Goal: Find specific page/section: Find specific page/section

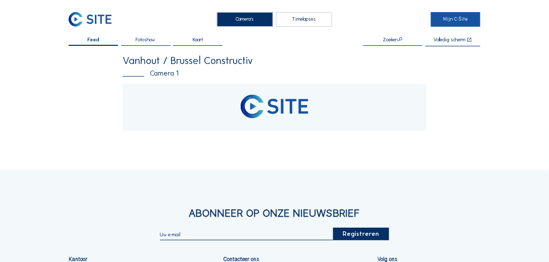
click at [457, 17] on link "Mijn C-Site" at bounding box center [455, 19] width 49 height 15
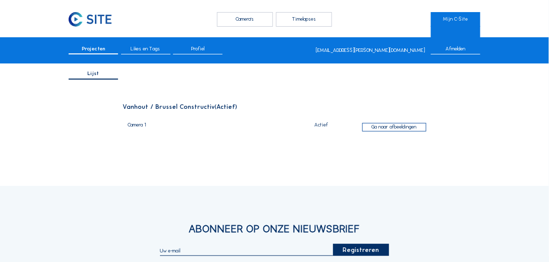
click at [240, 20] on div "Camera's" at bounding box center [245, 19] width 56 height 15
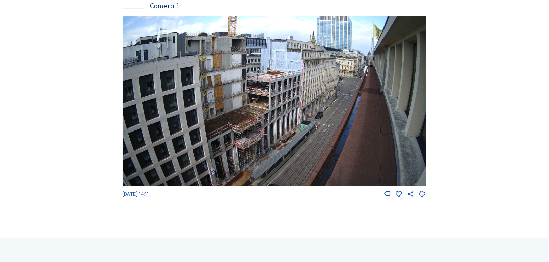
scroll to position [58, 0]
